Goal: Task Accomplishment & Management: Manage account settings

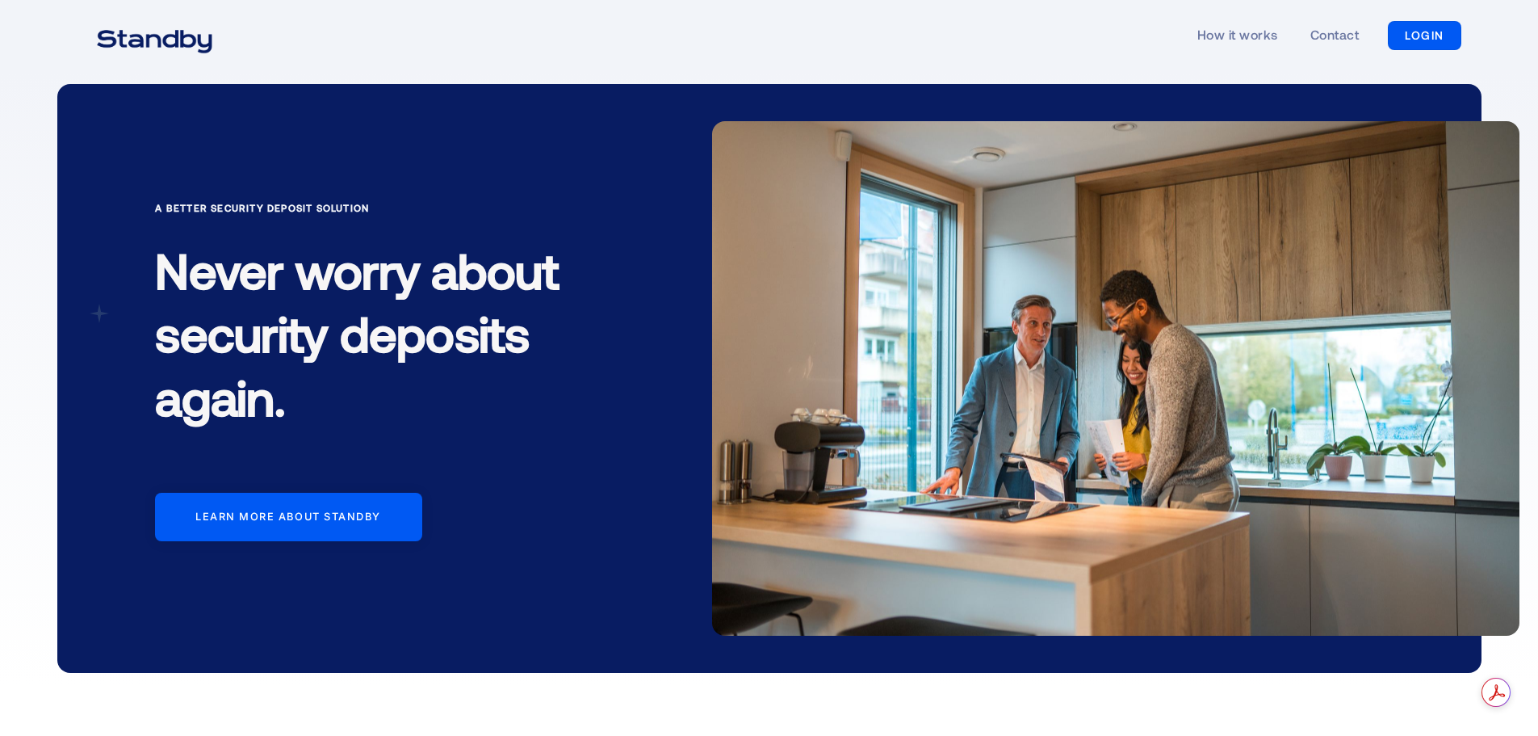
click at [1389, 33] on link "LOGIN" at bounding box center [1424, 35] width 73 height 29
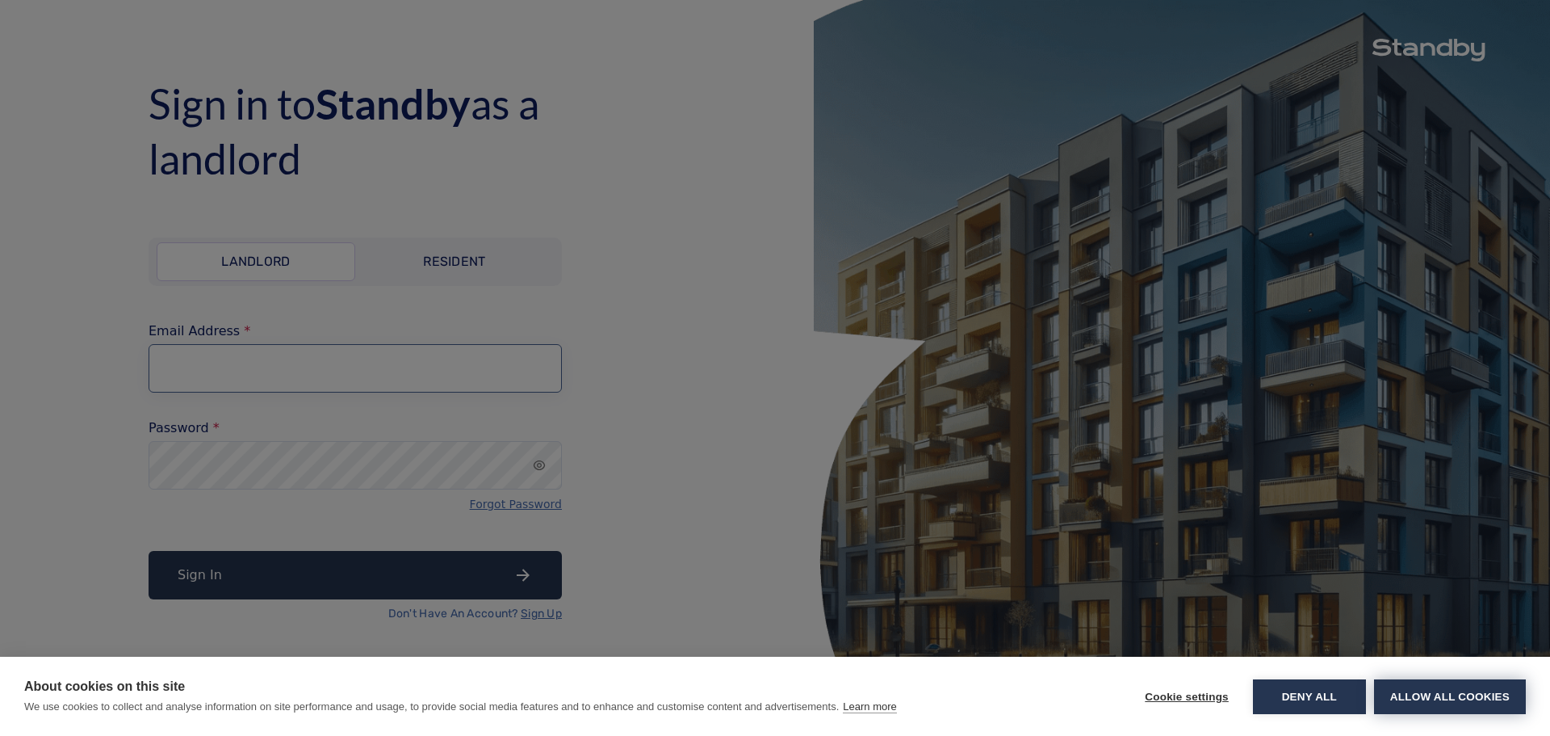
type input "**********"
click at [1427, 696] on button "Allow all cookies" at bounding box center [1450, 696] width 152 height 35
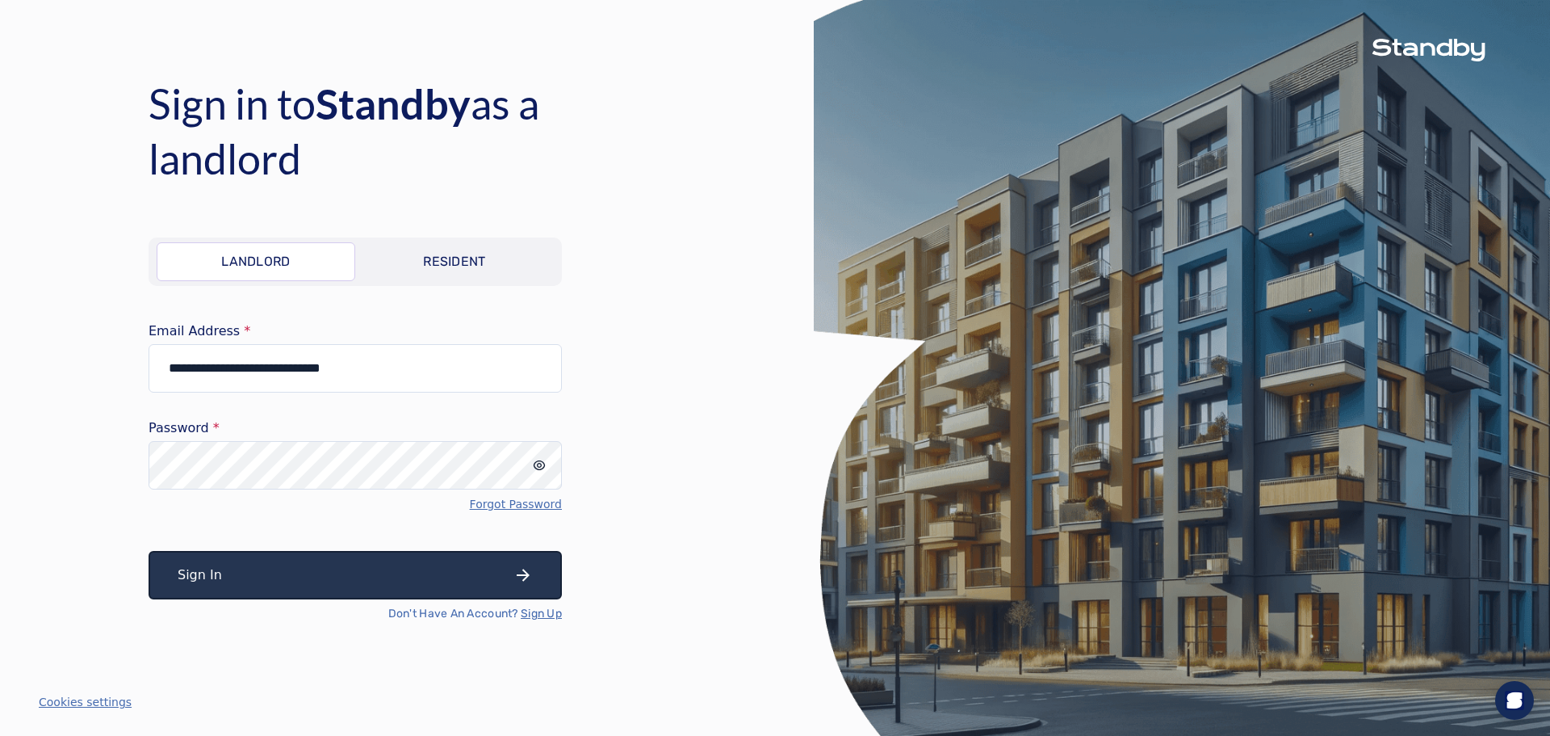
click at [335, 578] on button "Sign In" at bounding box center [355, 575] width 413 height 48
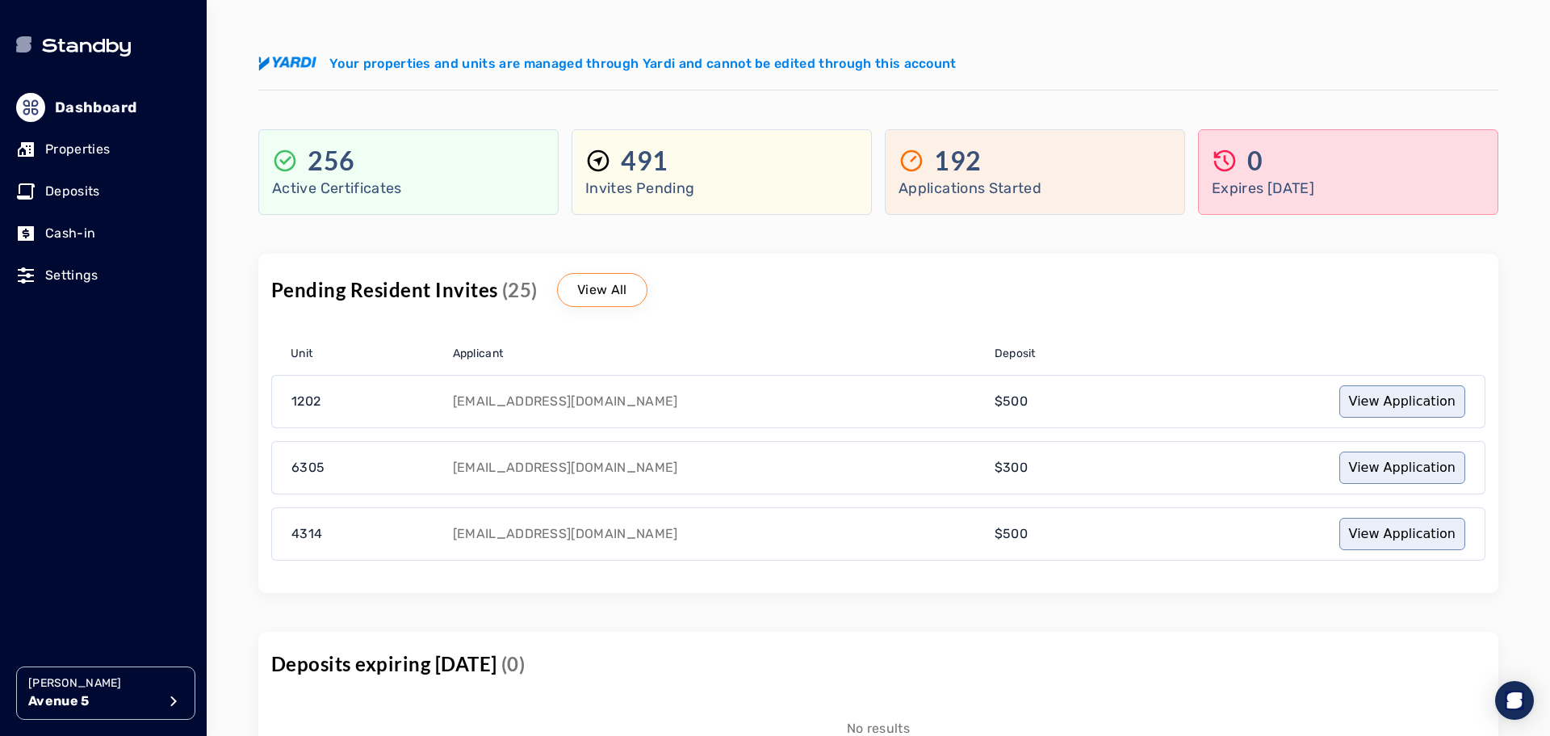
click at [77, 186] on p "Deposits" at bounding box center [72, 191] width 55 height 19
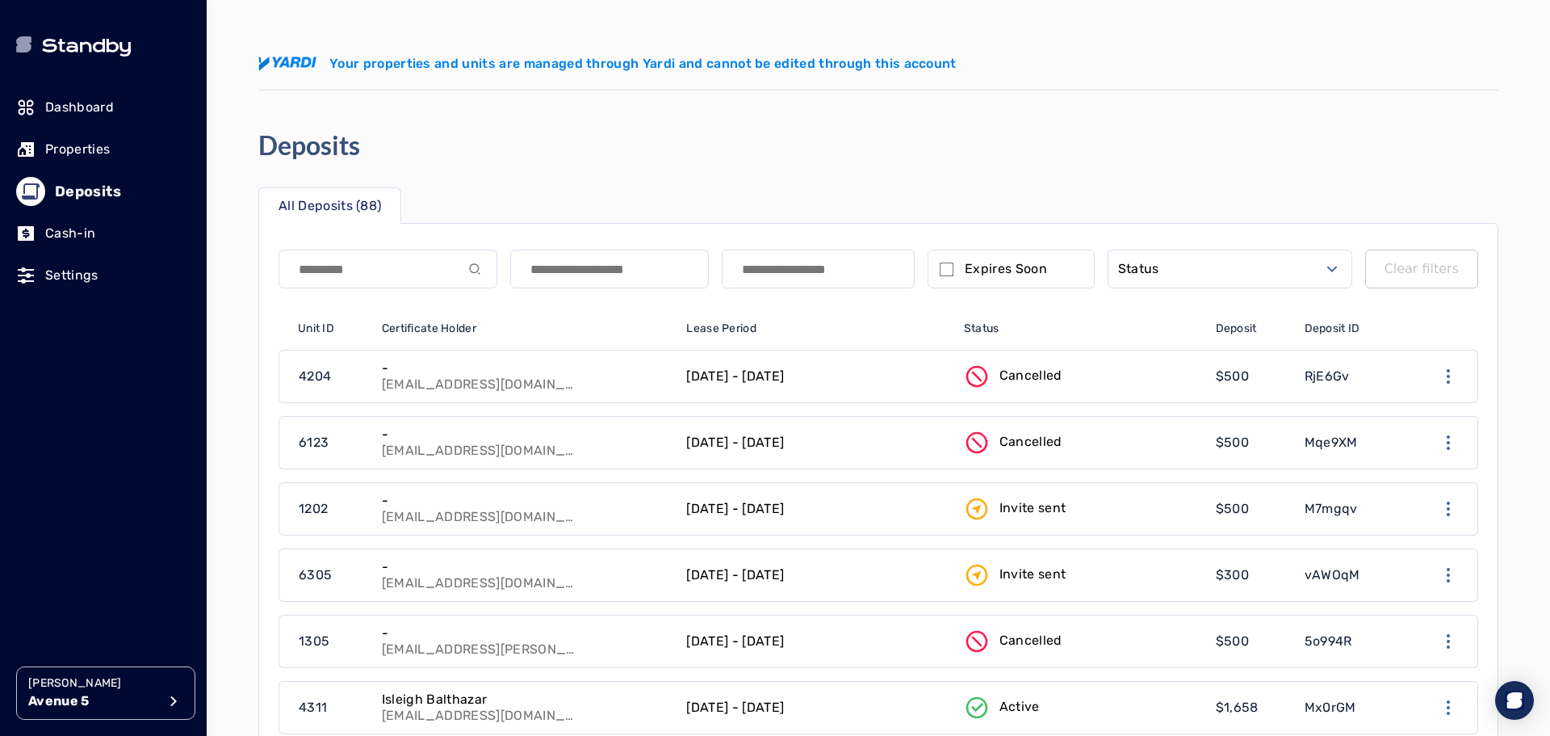
click at [1189, 267] on button "Status" at bounding box center [1230, 268] width 245 height 39
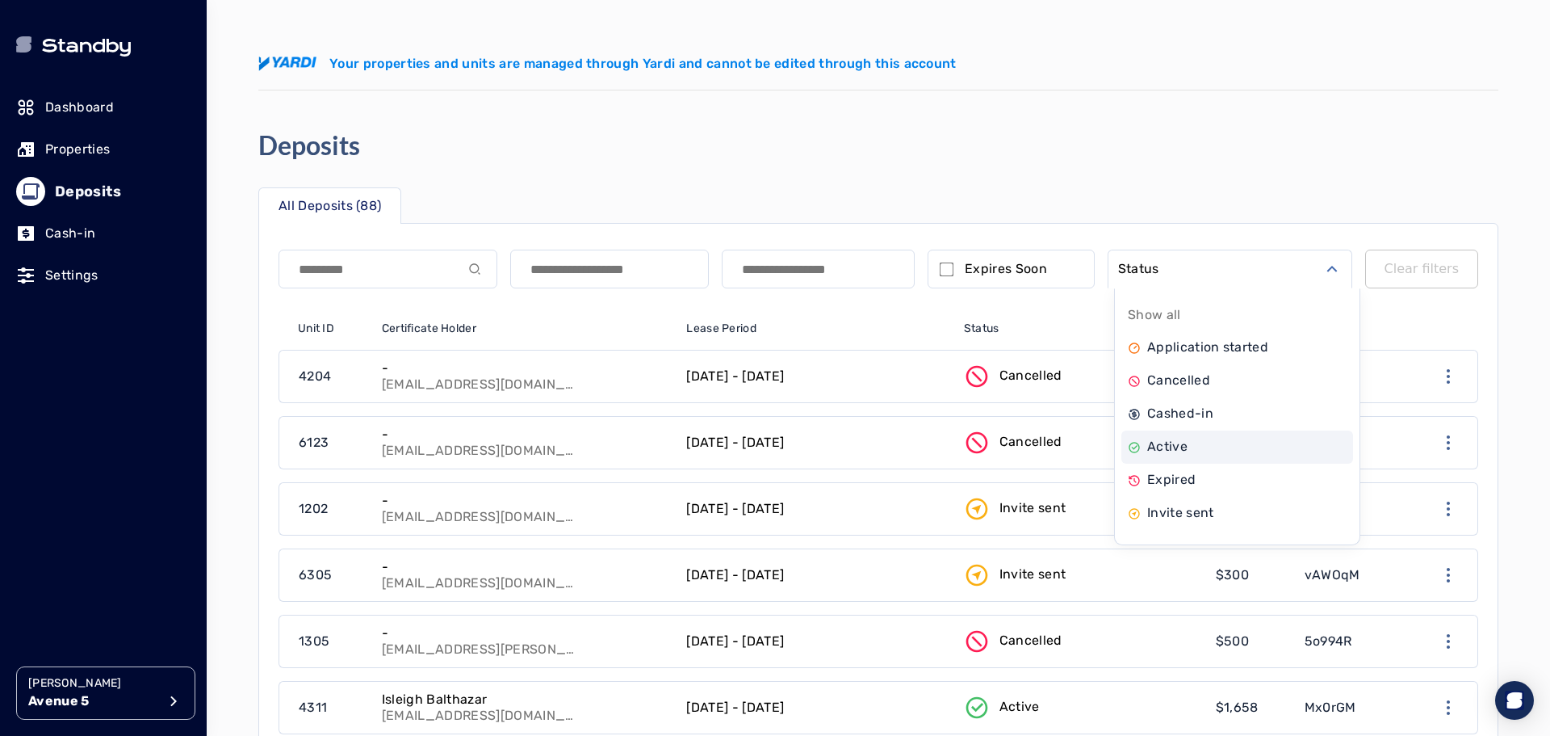
click at [1184, 441] on p "Active" at bounding box center [1167, 446] width 40 height 19
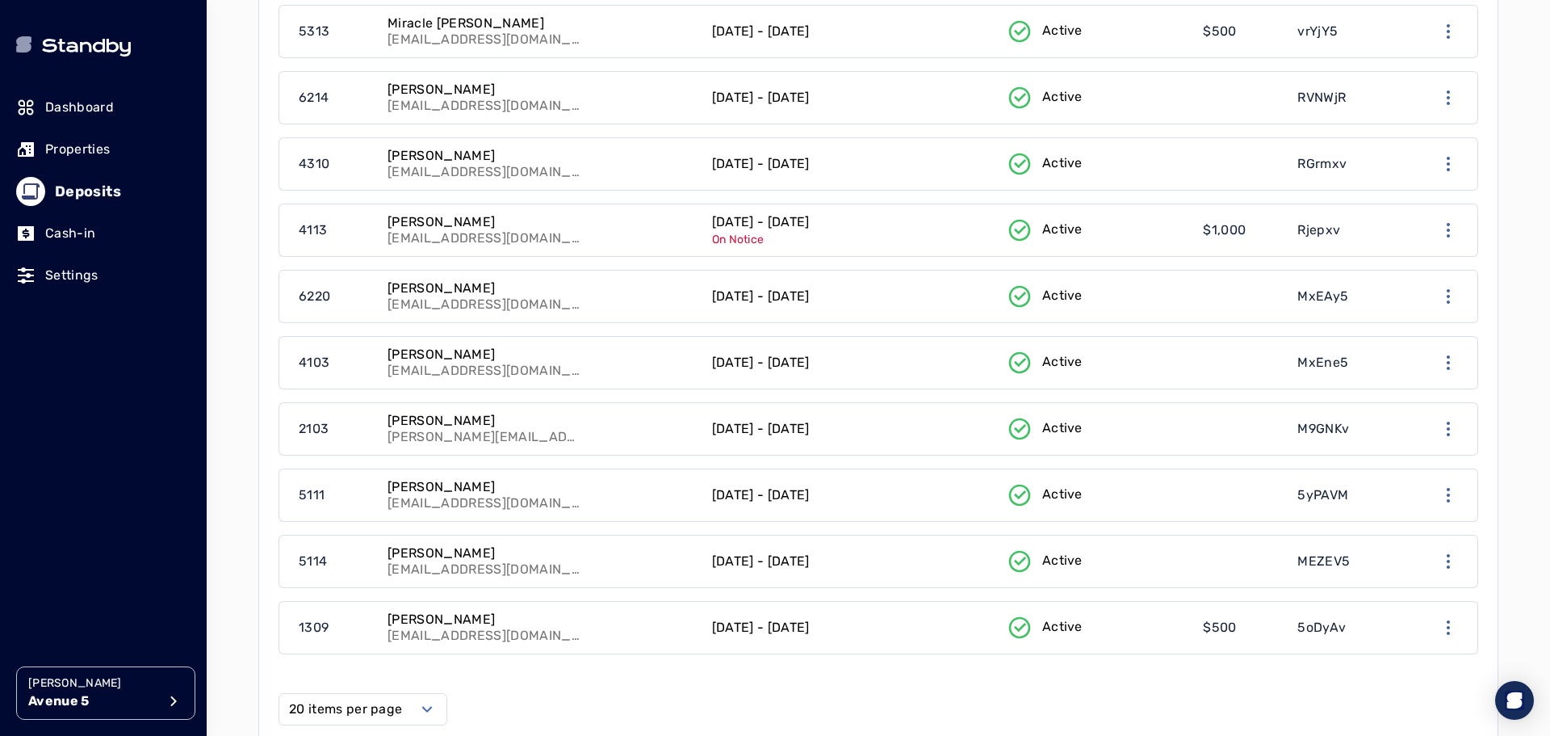
scroll to position [1159, 0]
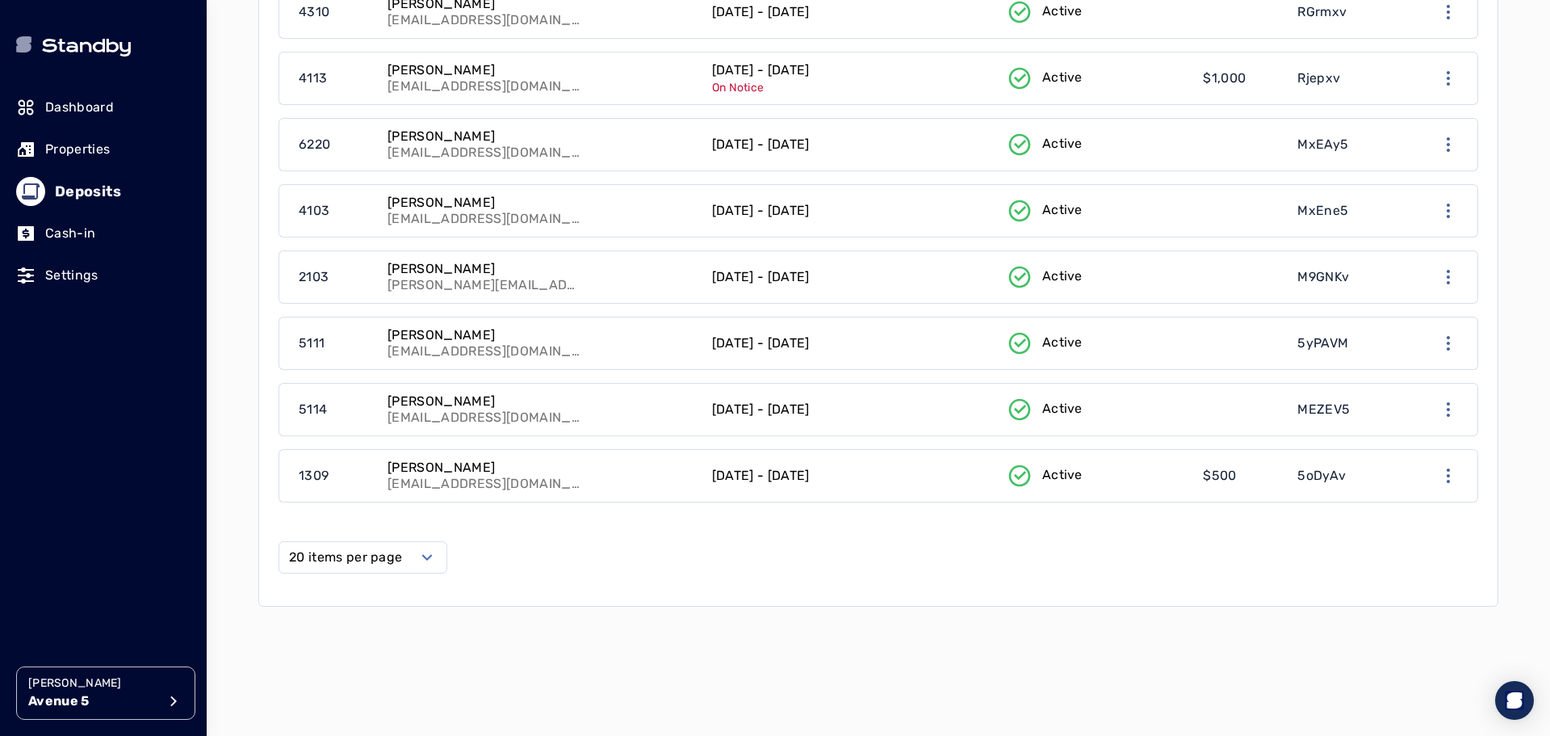
click at [418, 557] on icon "Select open" at bounding box center [426, 556] width 19 height 19
click at [371, 699] on span "50 items per page" at bounding box center [349, 696] width 114 height 19
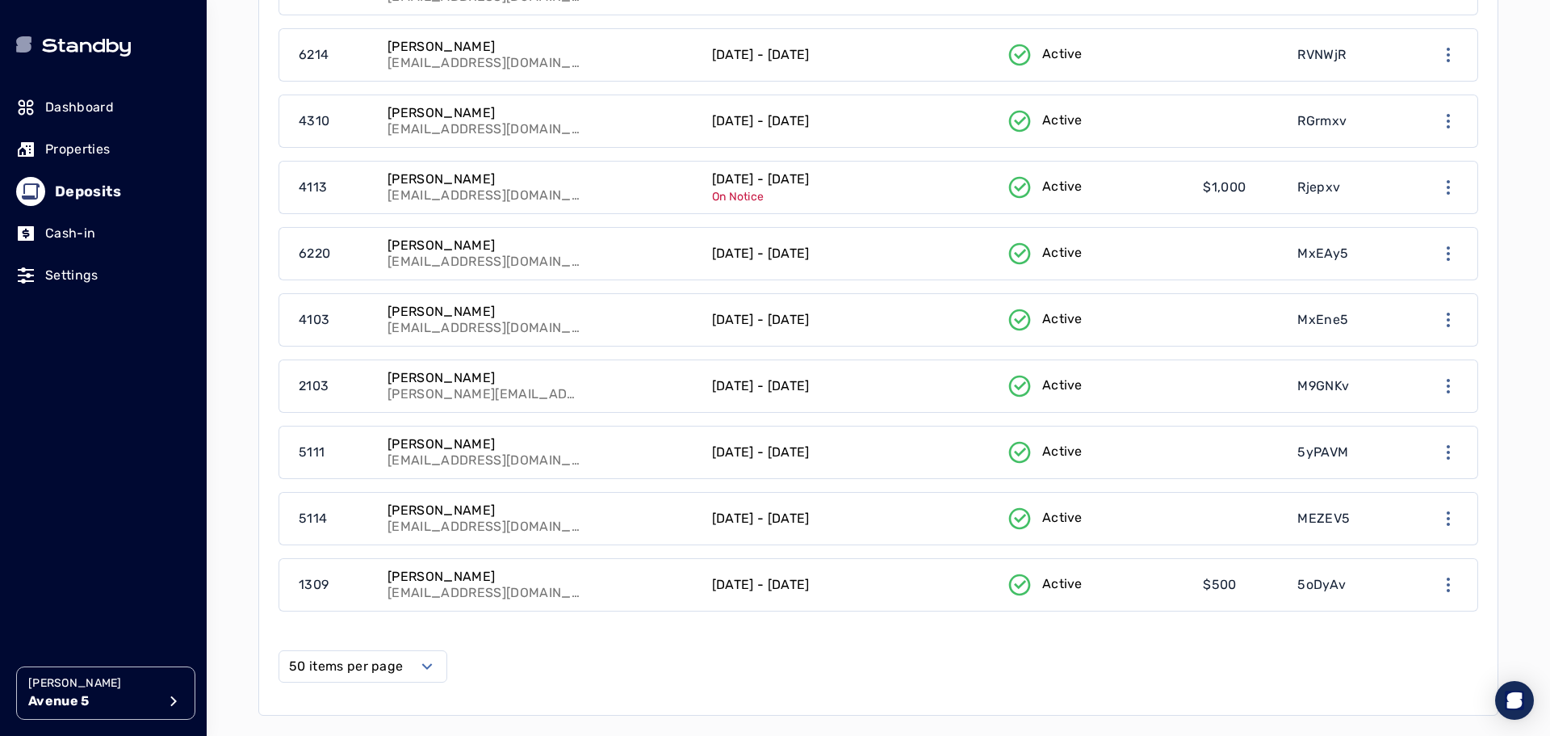
scroll to position [1159, 0]
